Goal: Find specific page/section

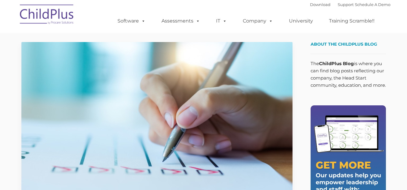
type input ""
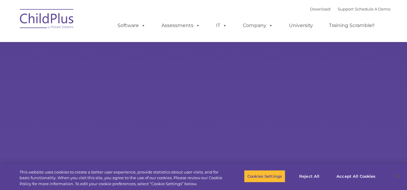
type input ""
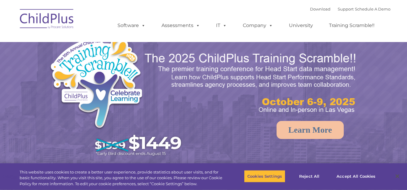
select select "MEDIUM"
